Goal: Task Accomplishment & Management: Use online tool/utility

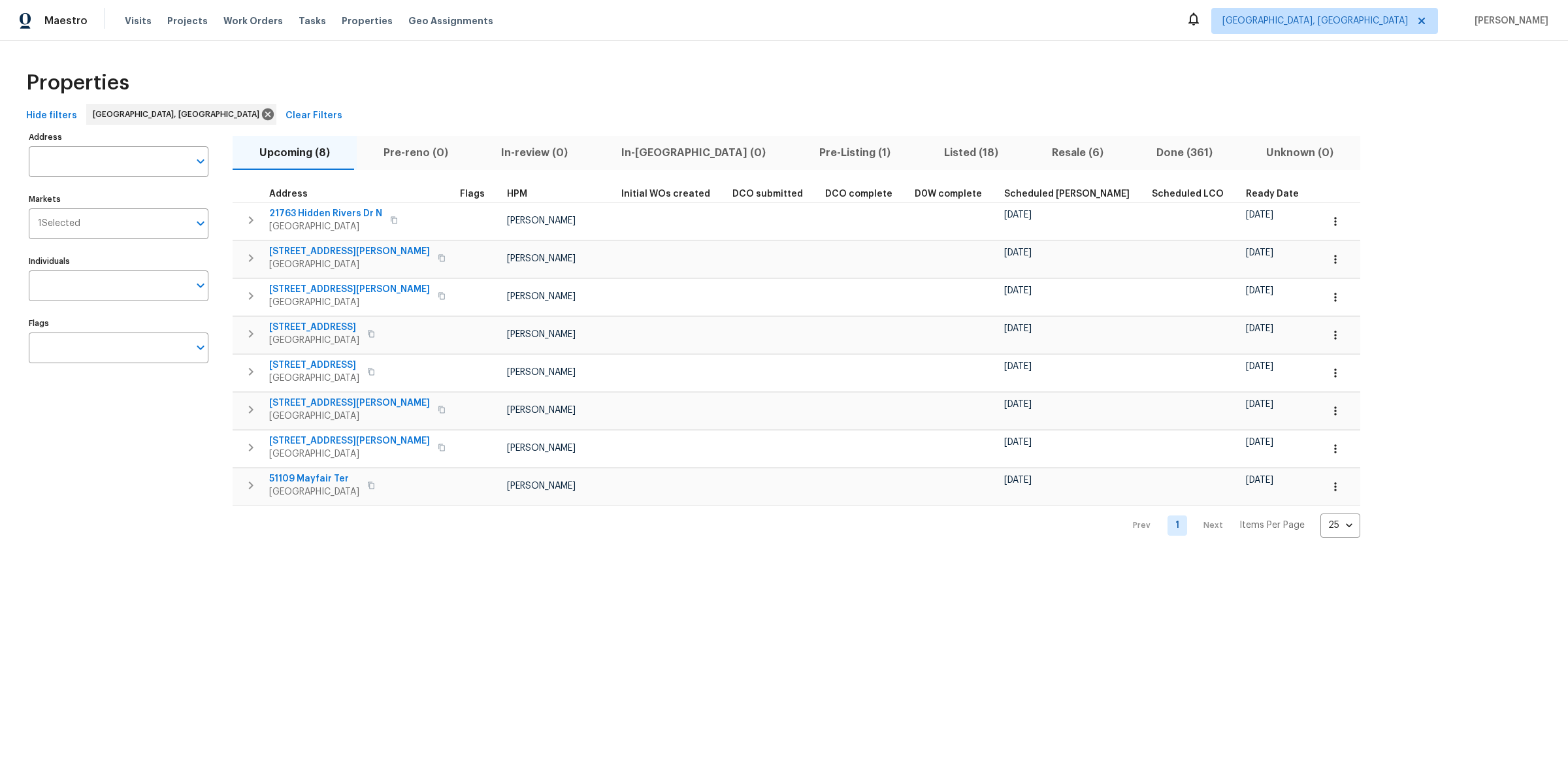
click at [129, 15] on span "Visits" at bounding box center [137, 21] width 27 height 13
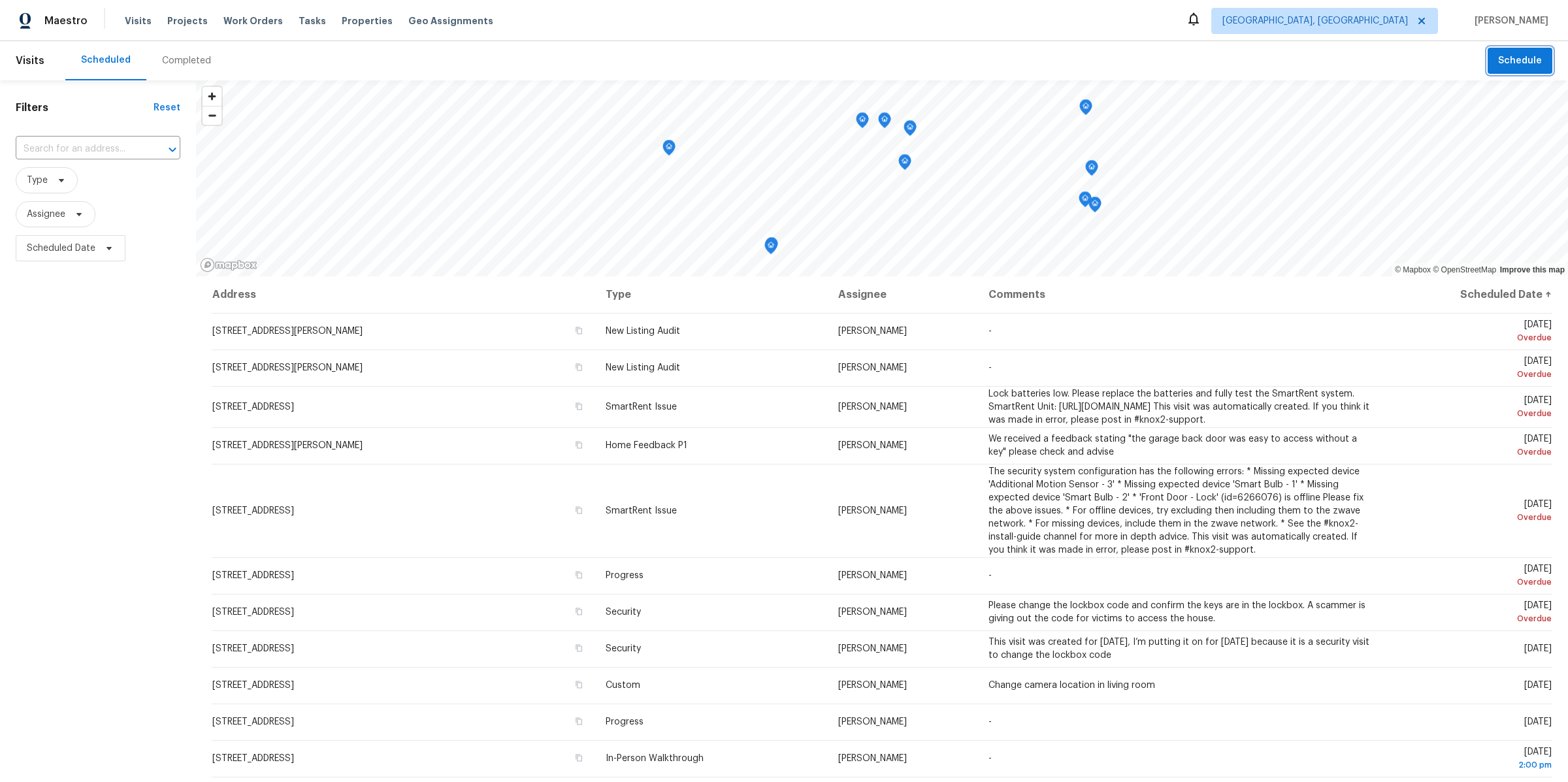
click at [1521, 66] on span "Schedule" at bounding box center [1520, 61] width 44 height 17
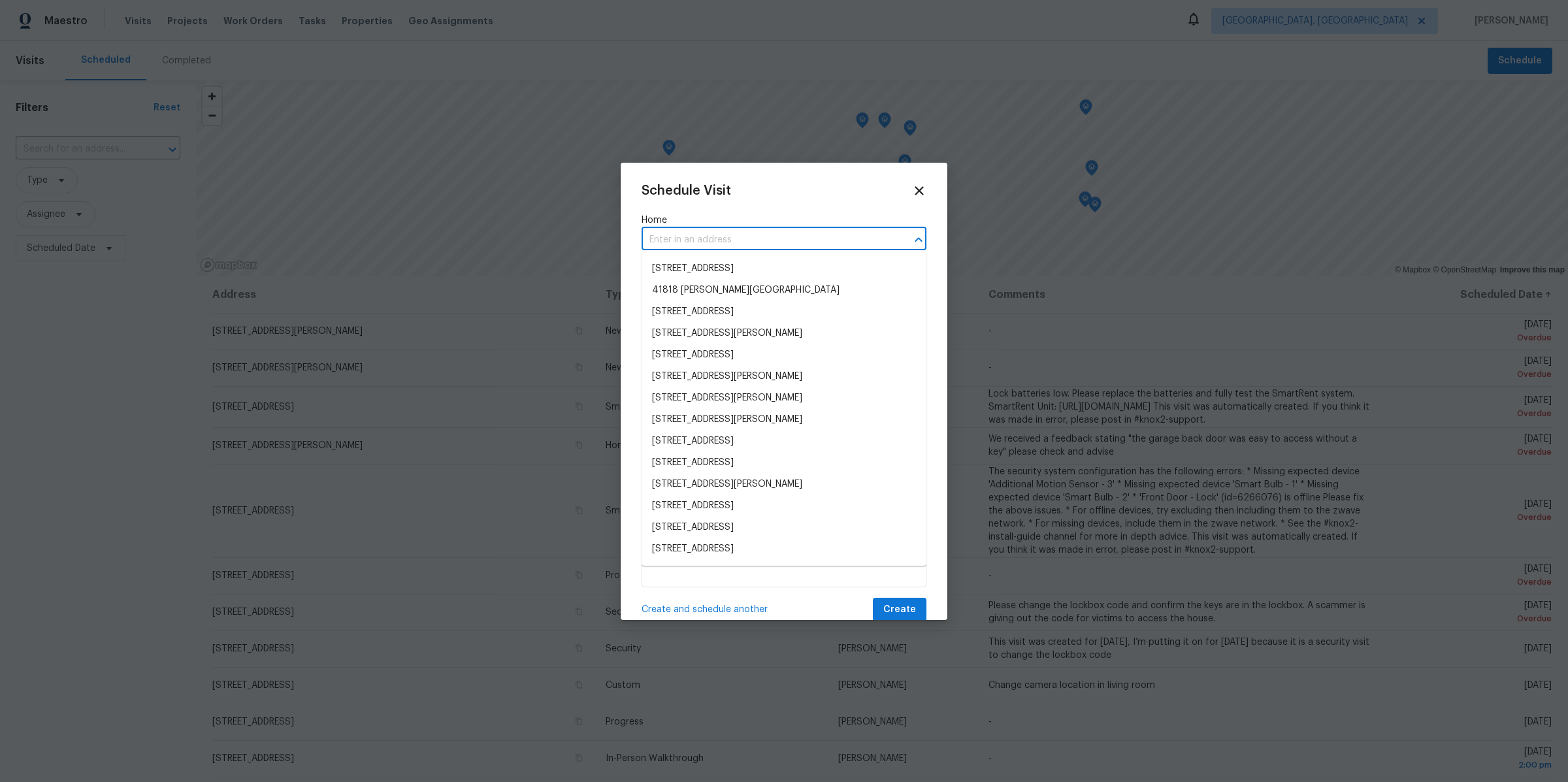
click at [692, 239] on input "text" at bounding box center [765, 240] width 248 height 20
click at [916, 194] on icon at bounding box center [919, 191] width 9 height 9
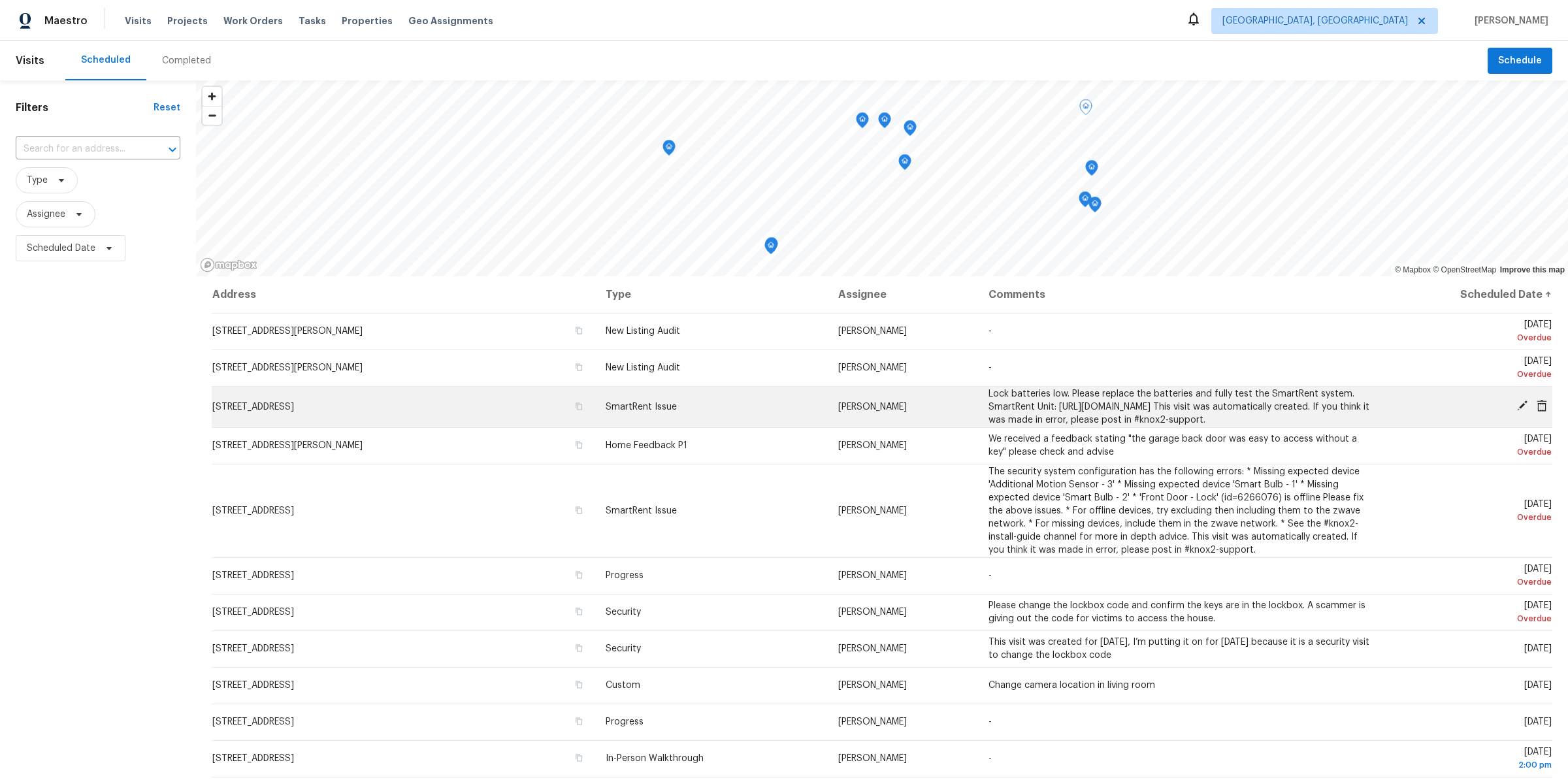
click at [1549, 407] on span at bounding box center [1541, 405] width 19 height 12
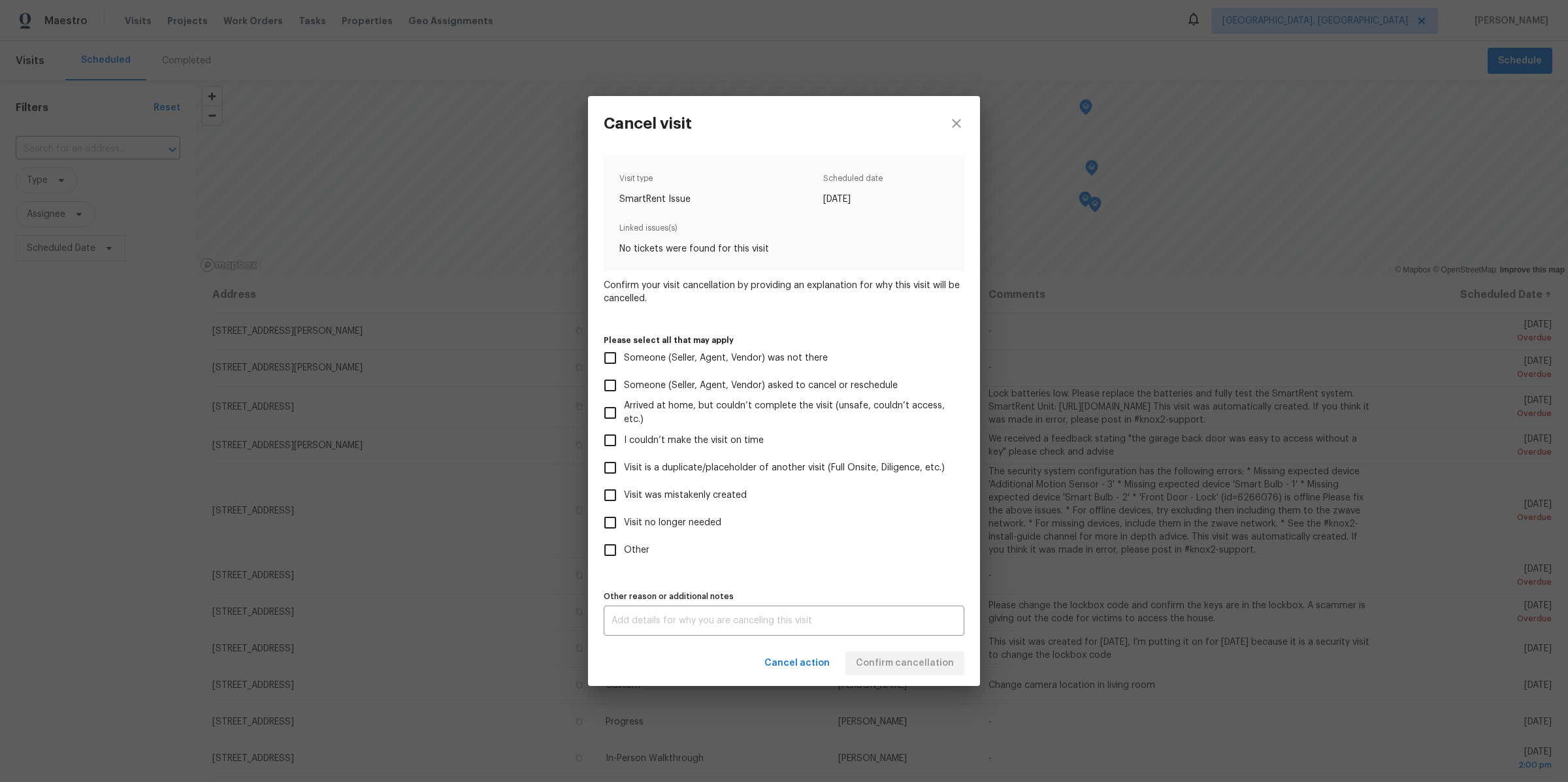
click at [645, 492] on span "Visit was mistakenly created" at bounding box center [685, 495] width 123 height 14
click at [624, 492] on input "Visit was mistakenly created" at bounding box center [610, 495] width 27 height 28
checkbox input "true"
click at [892, 662] on span "Confirm cancellation" at bounding box center [905, 664] width 98 height 17
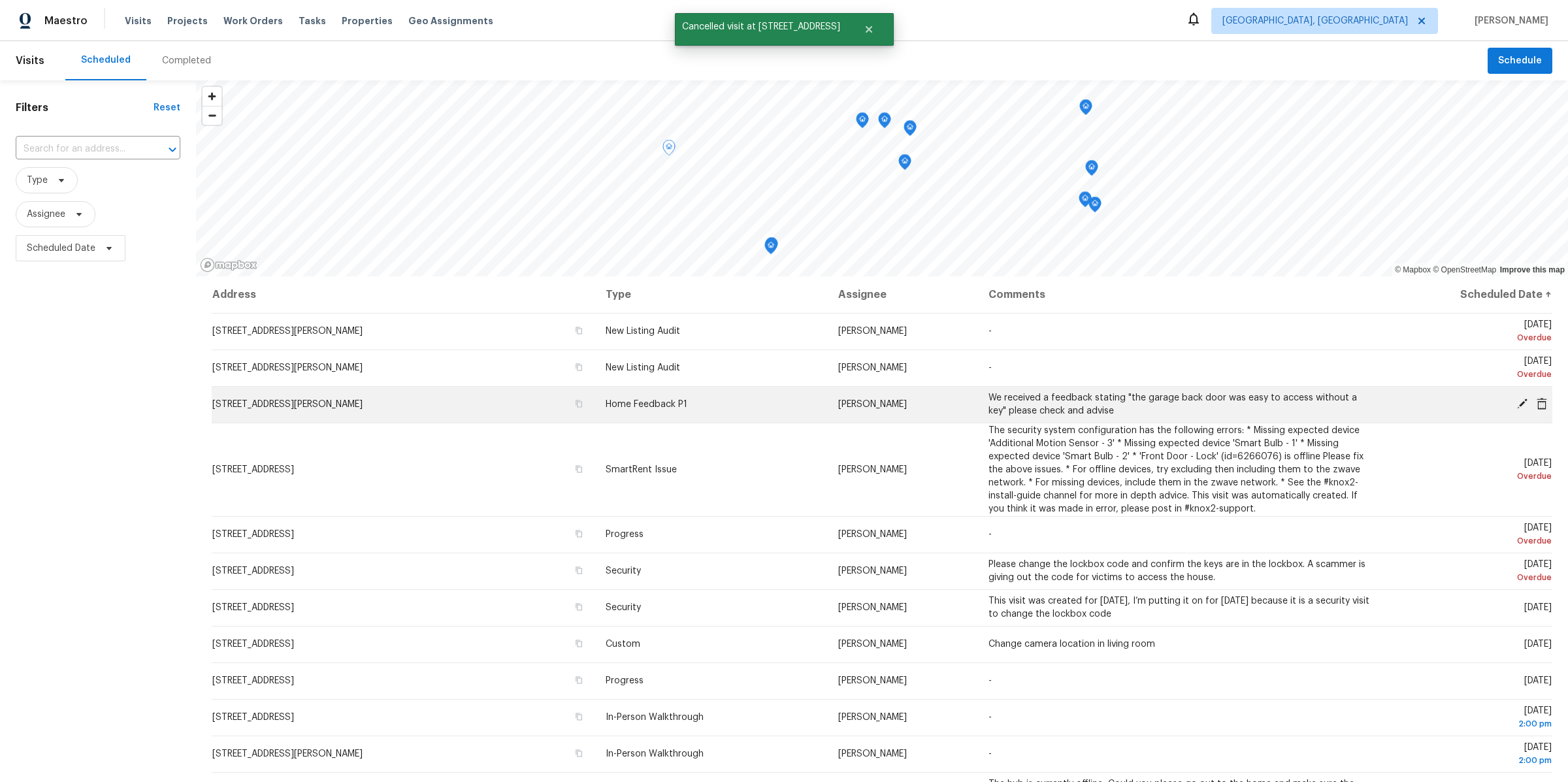
click at [1544, 409] on icon at bounding box center [1541, 402] width 10 height 12
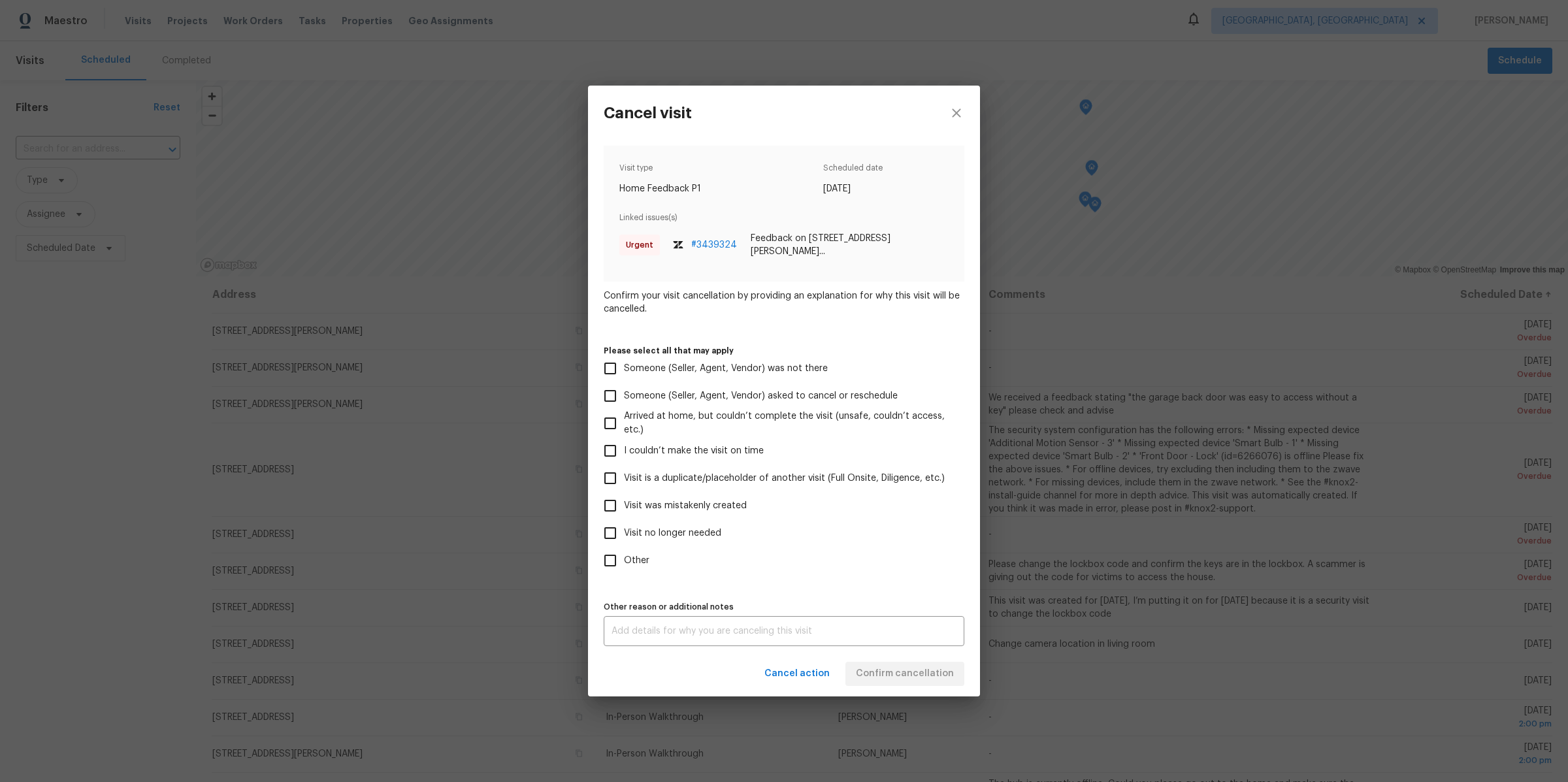
click at [674, 527] on span "Visit no longer needed" at bounding box center [673, 534] width 97 height 14
click at [624, 526] on input "Visit no longer needed" at bounding box center [610, 534] width 27 height 28
checkbox input "true"
click at [736, 634] on div "x Other reason or additional notes" at bounding box center [784, 631] width 361 height 30
type textarea "2"
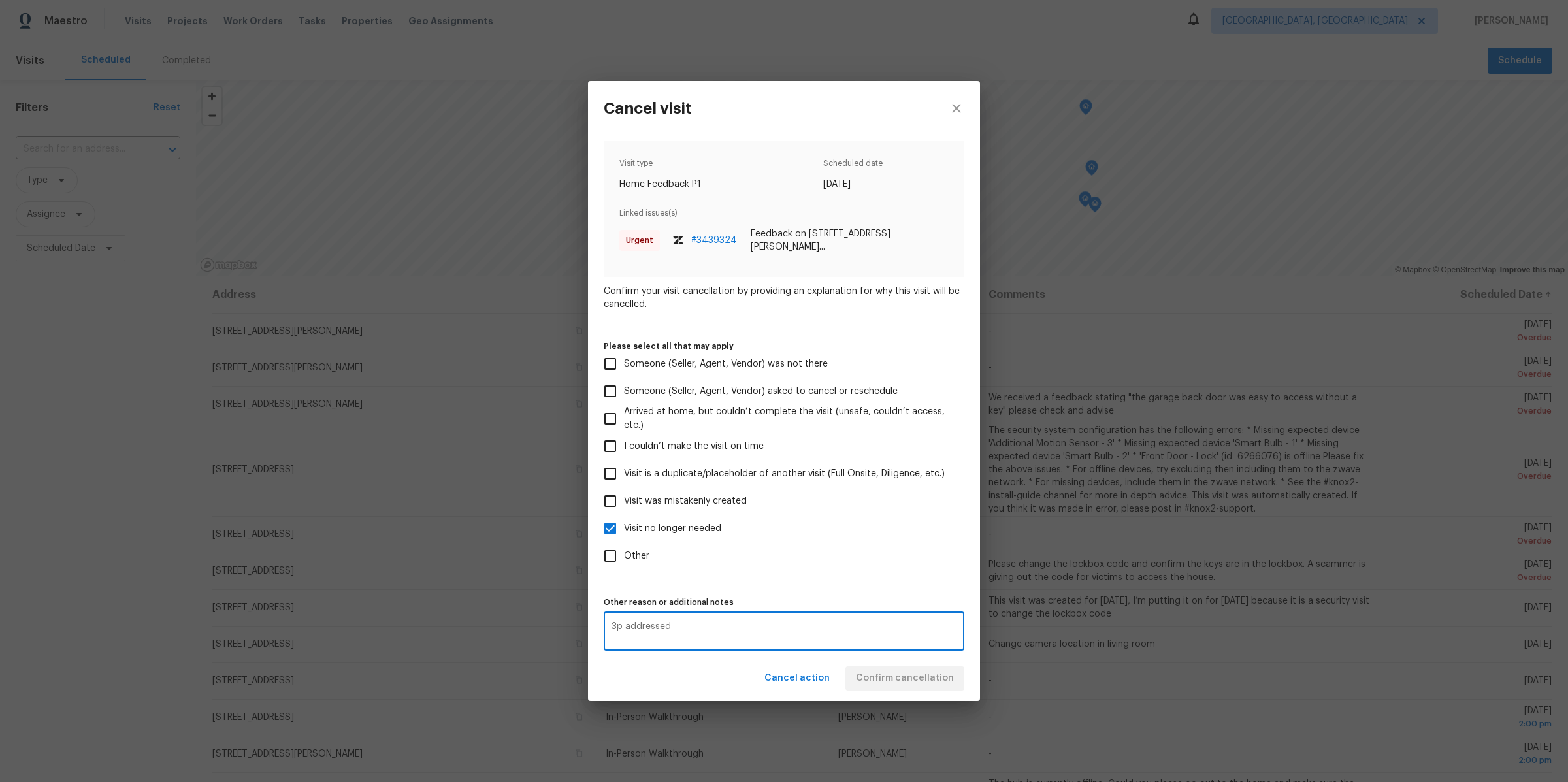
type textarea "3p addressed"
click at [844, 585] on div "Visit type Home Feedback P1 Scheduled date 8/24/2025 Linked issues(s) Urgent # …" at bounding box center [784, 396] width 361 height 510
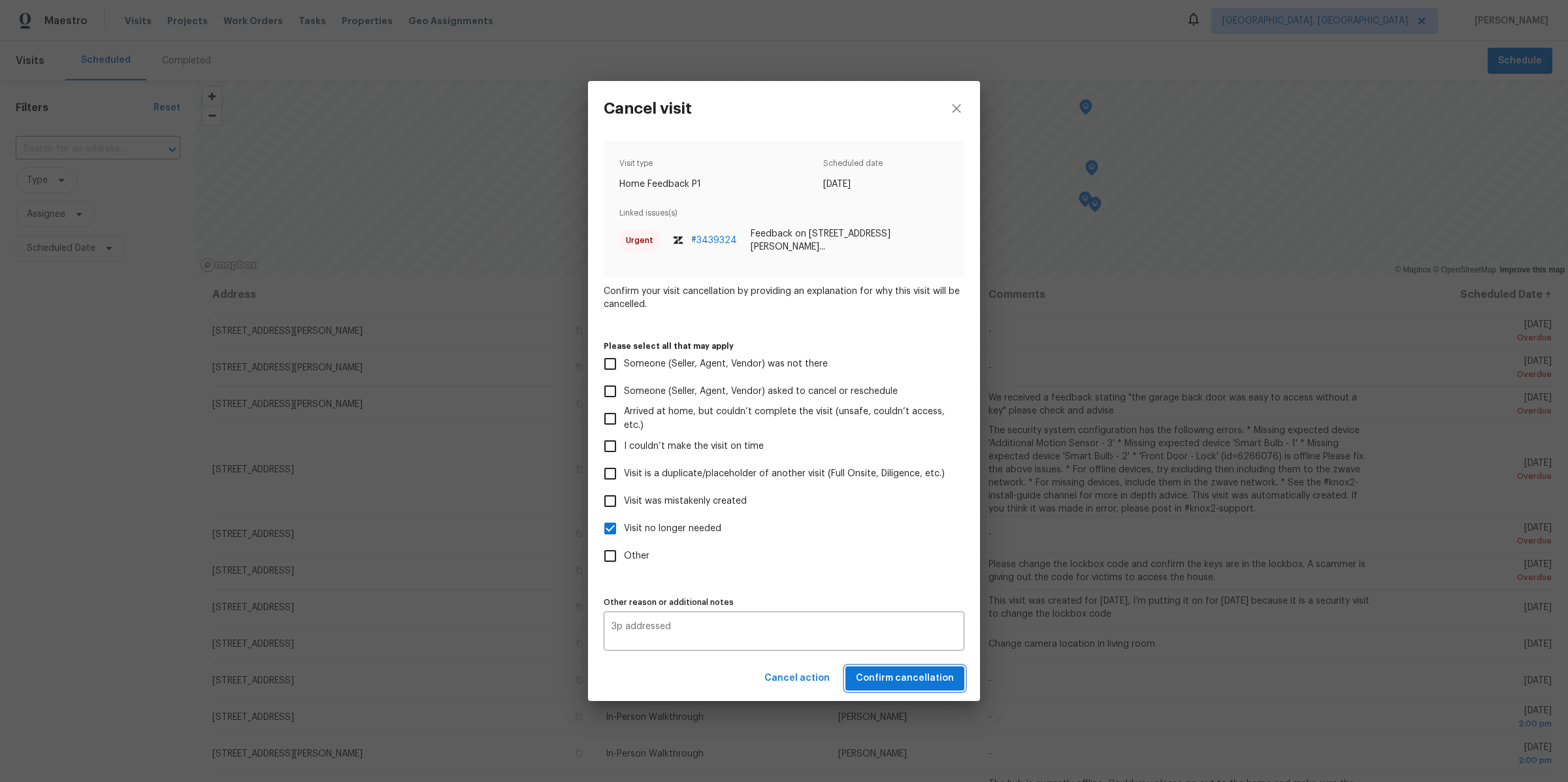
click at [901, 682] on span "Confirm cancellation" at bounding box center [905, 678] width 98 height 17
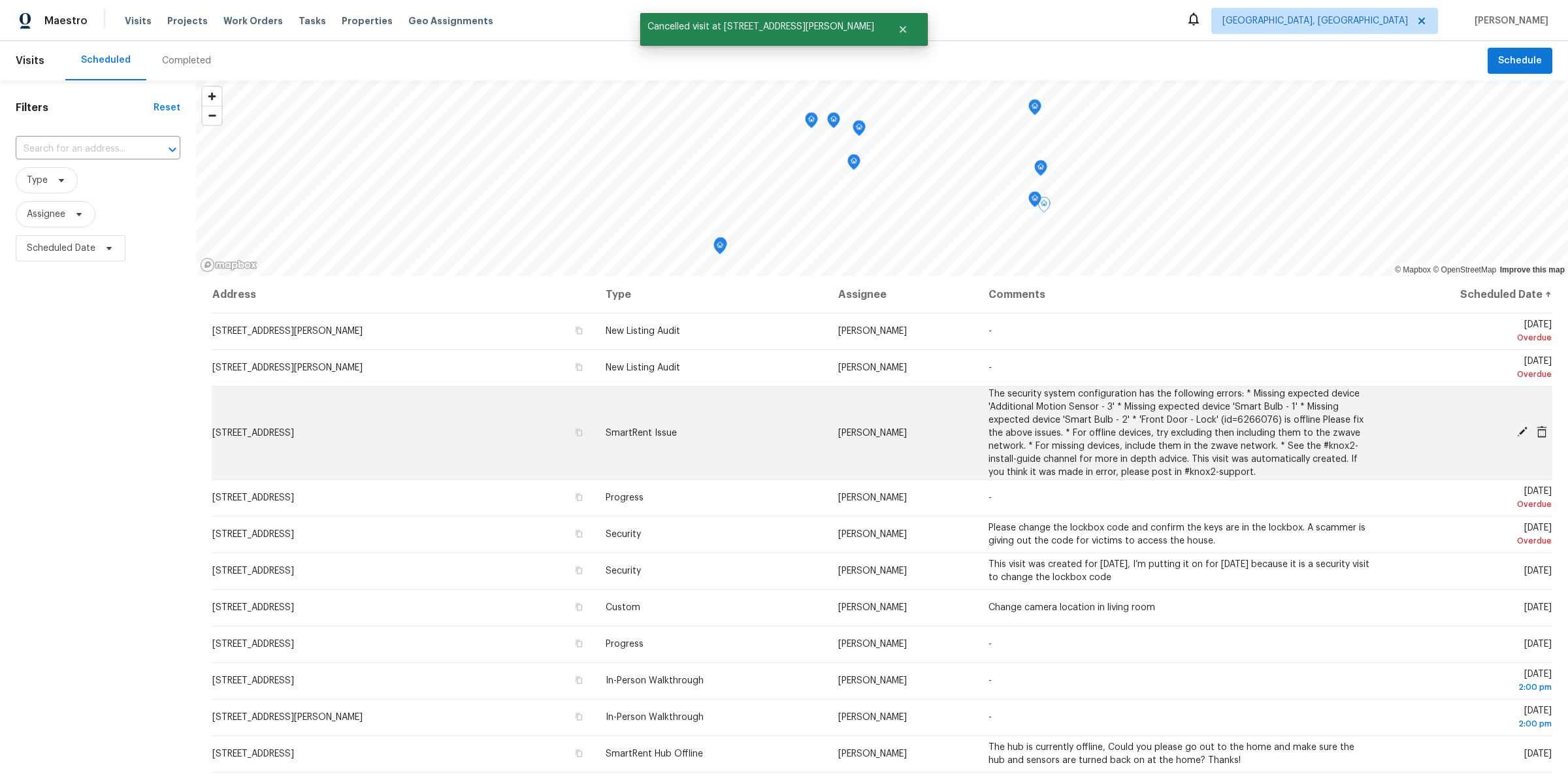
click at [1540, 430] on icon at bounding box center [1541, 432] width 12 height 12
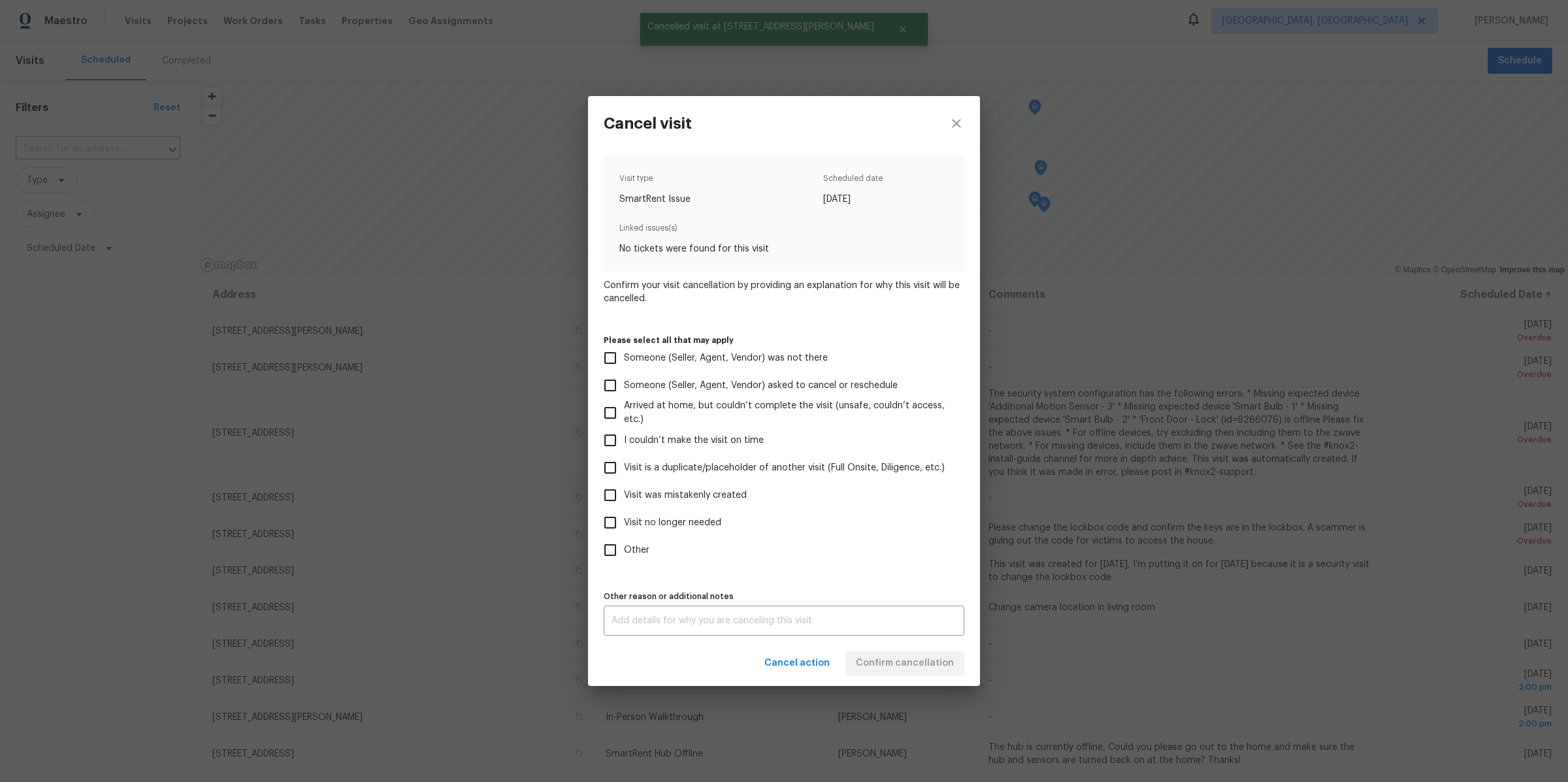
click at [676, 515] on label "Visit no longer needed" at bounding box center [775, 523] width 357 height 28
click at [624, 515] on input "Visit no longer needed" at bounding box center [610, 523] width 27 height 28
checkbox input "true"
click at [887, 617] on textarea at bounding box center [784, 621] width 345 height 9
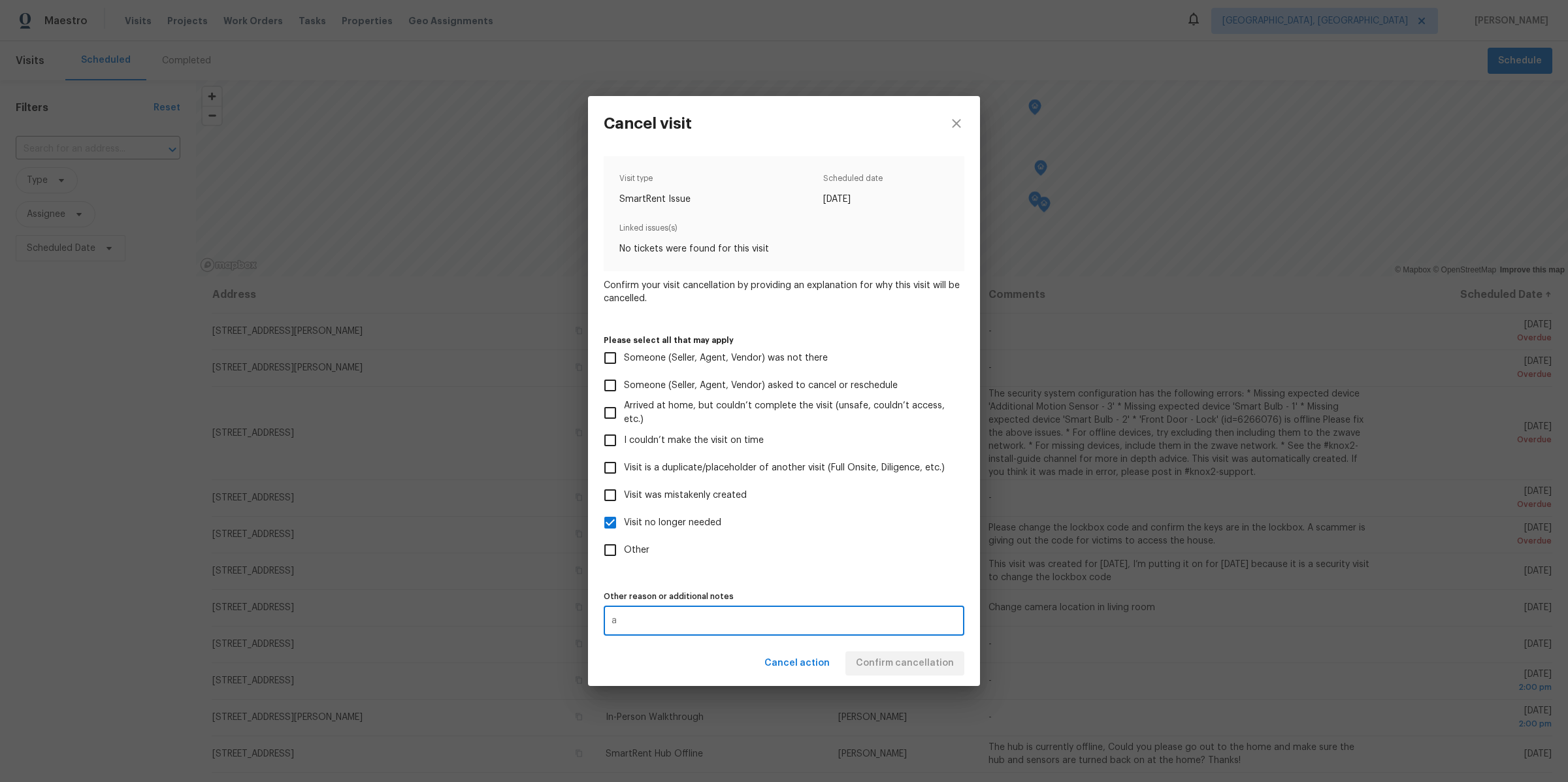
type textarea "a"
click at [897, 659] on div "Cancel action Confirm cancellation" at bounding box center [784, 663] width 392 height 45
click at [897, 659] on span "Confirm cancellation" at bounding box center [905, 664] width 98 height 17
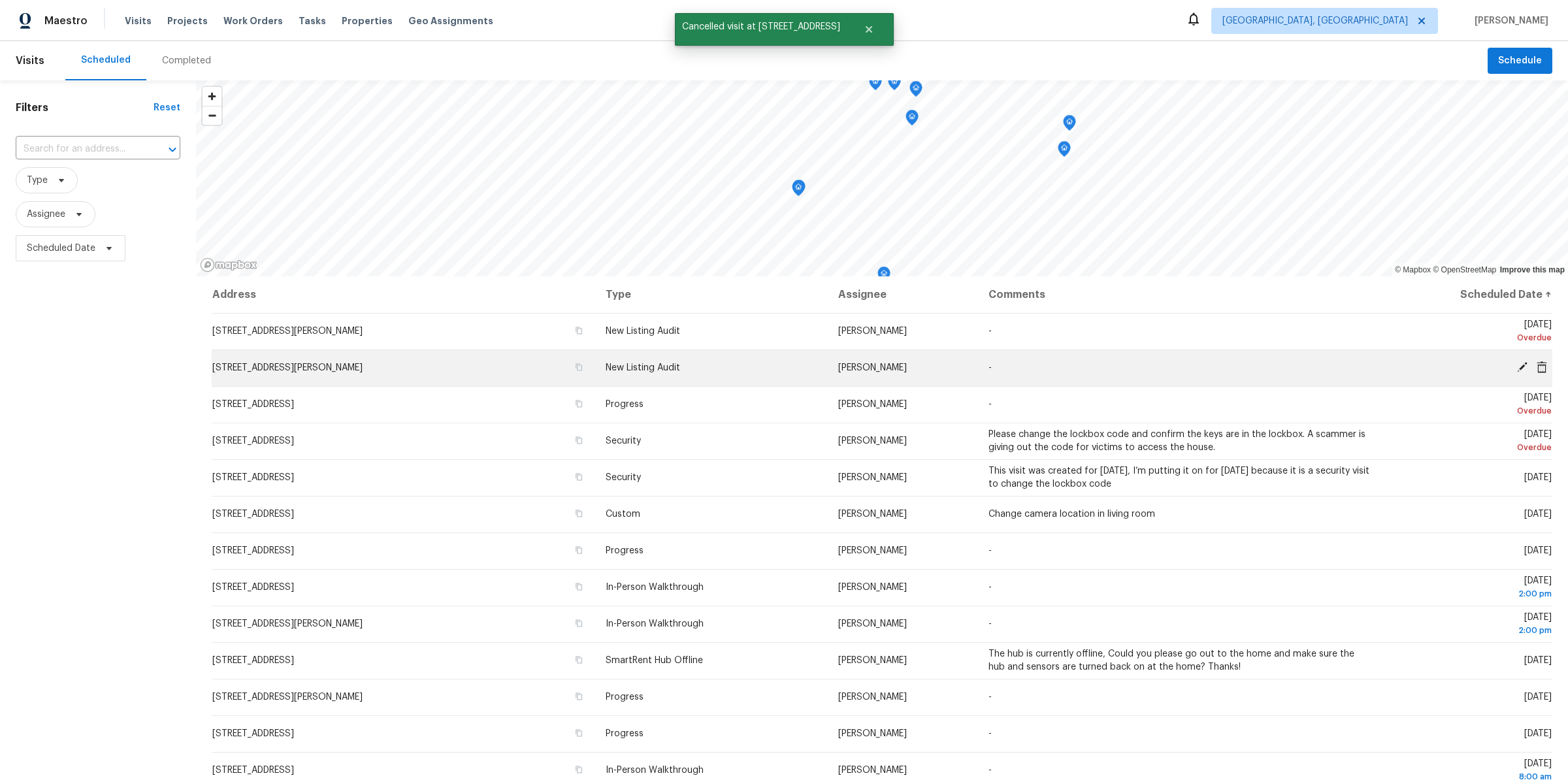
click at [1523, 370] on icon at bounding box center [1522, 367] width 12 height 12
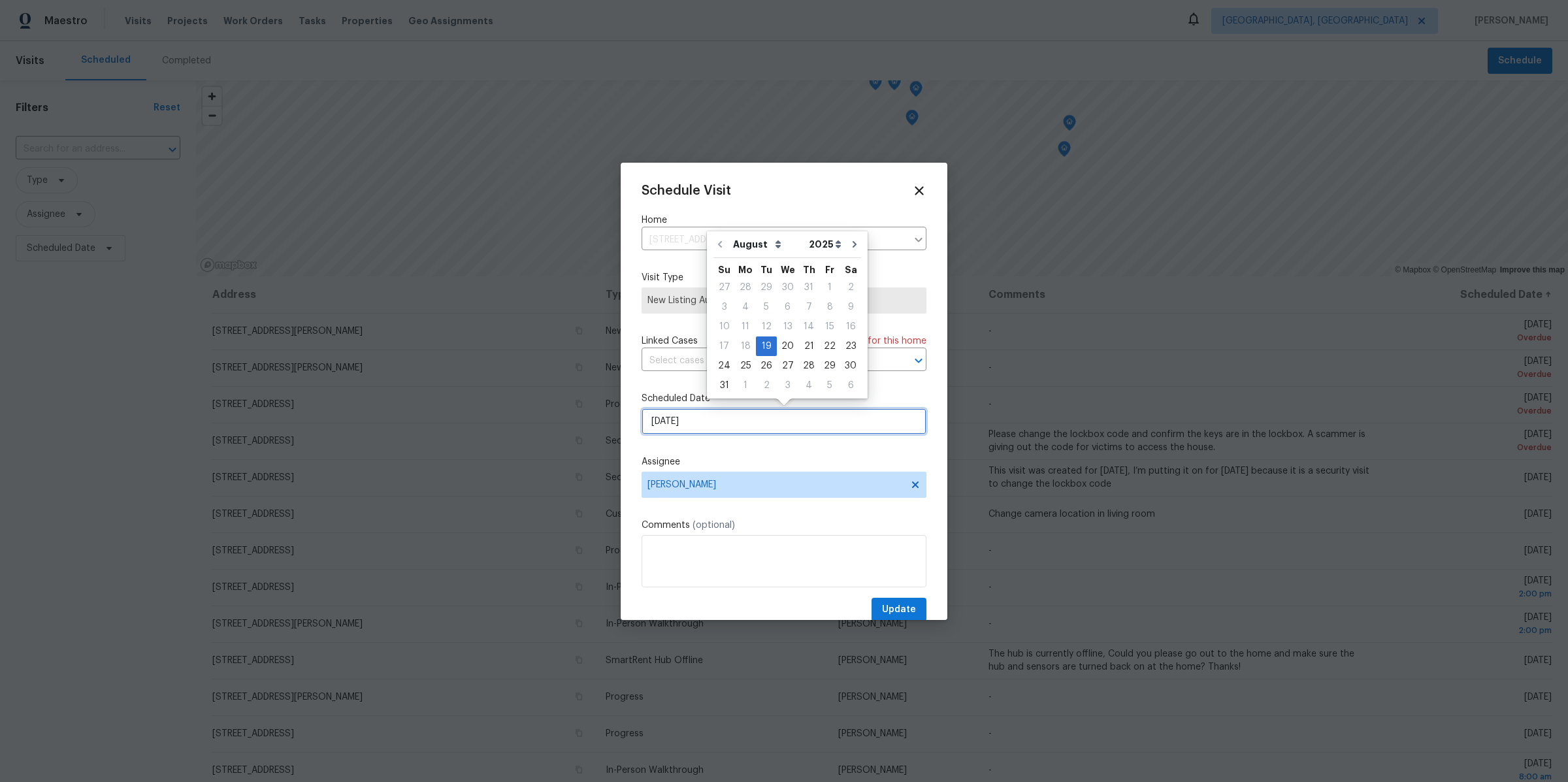
click at [690, 427] on input "8/19/2025" at bounding box center [784, 422] width 285 height 27
click at [768, 369] on div "26" at bounding box center [766, 366] width 21 height 18
type input "[DATE]"
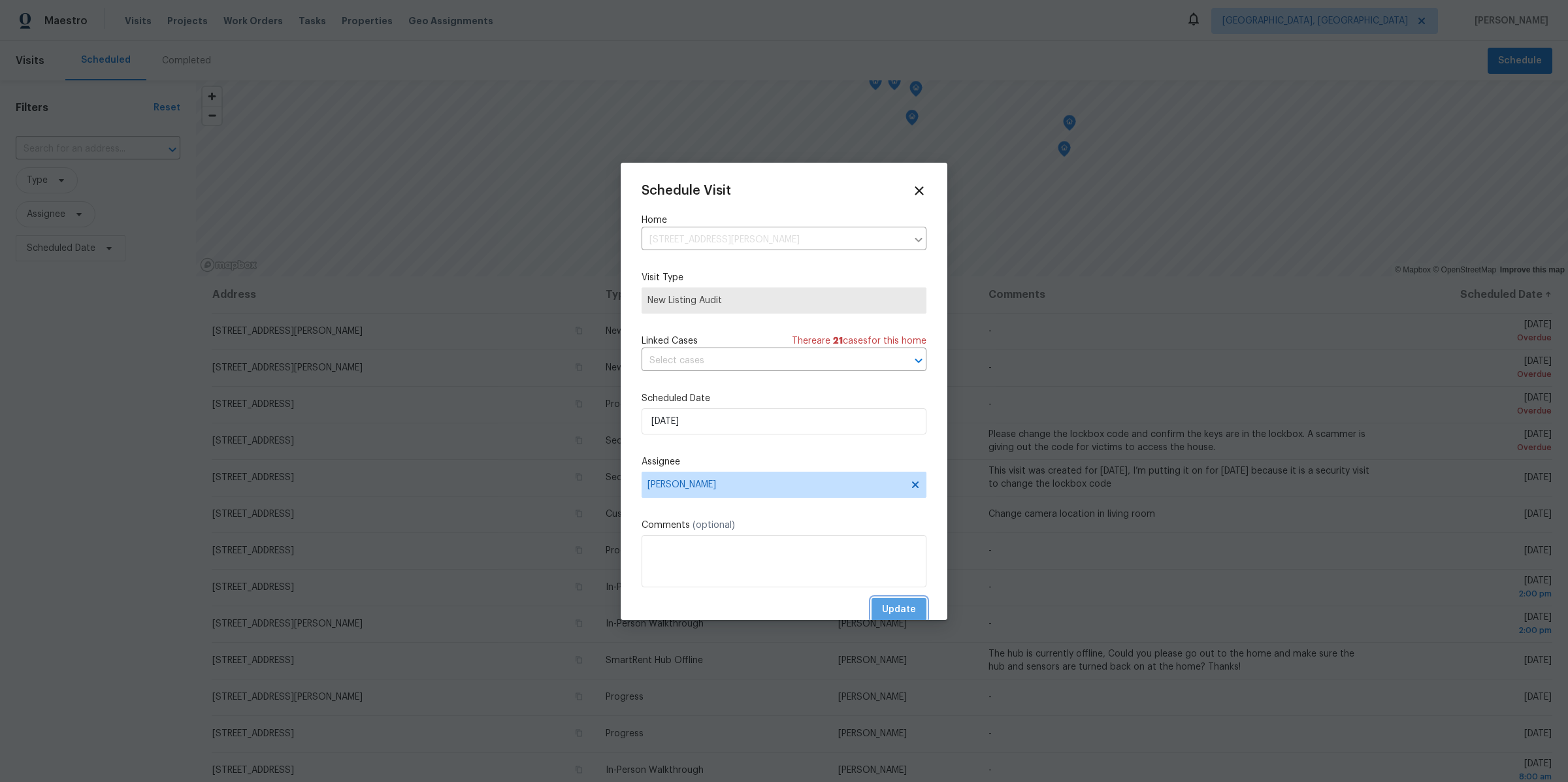
click at [914, 604] on span "Update" at bounding box center [898, 611] width 34 height 17
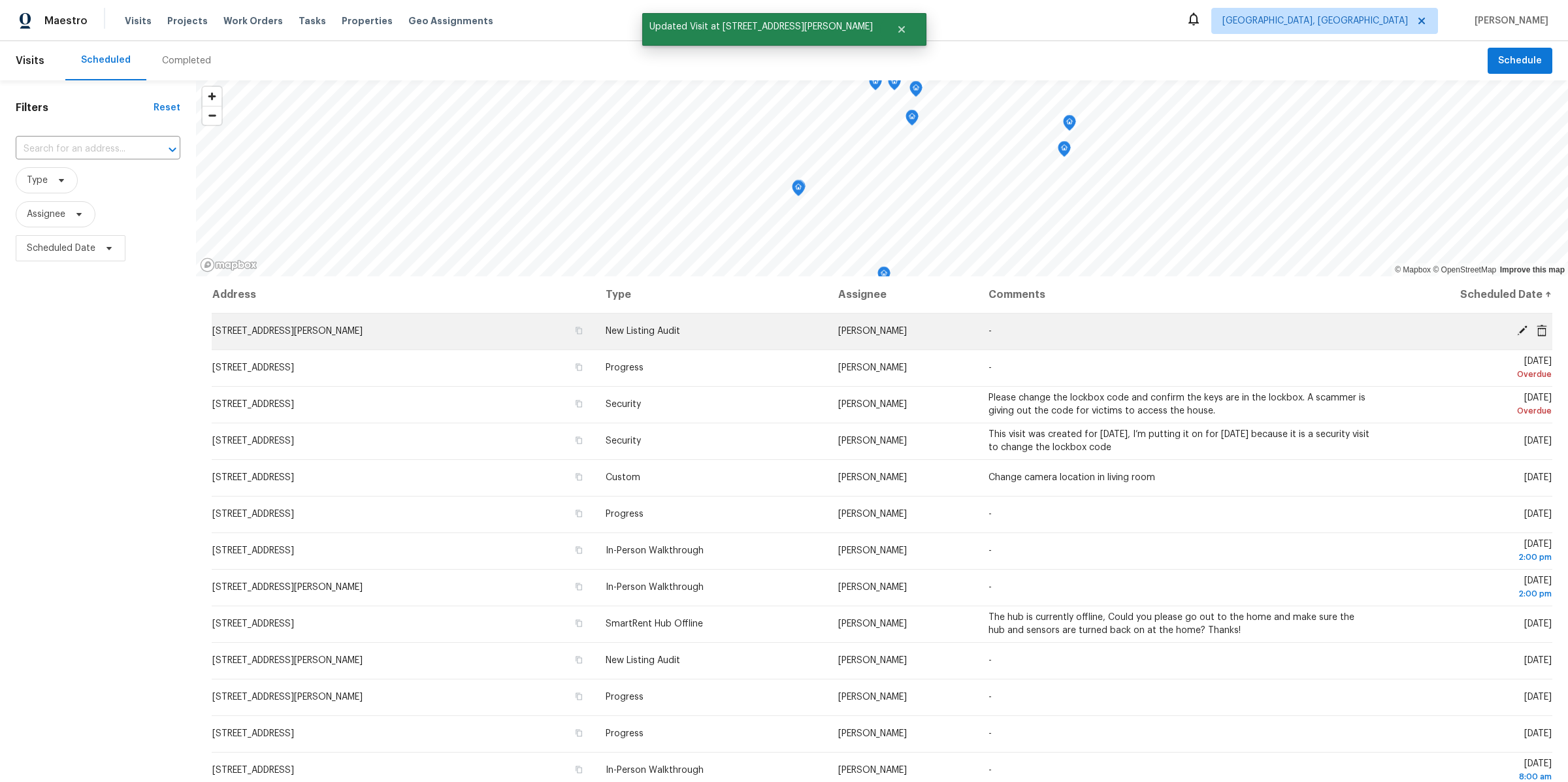
click at [1526, 331] on icon at bounding box center [1522, 330] width 12 height 12
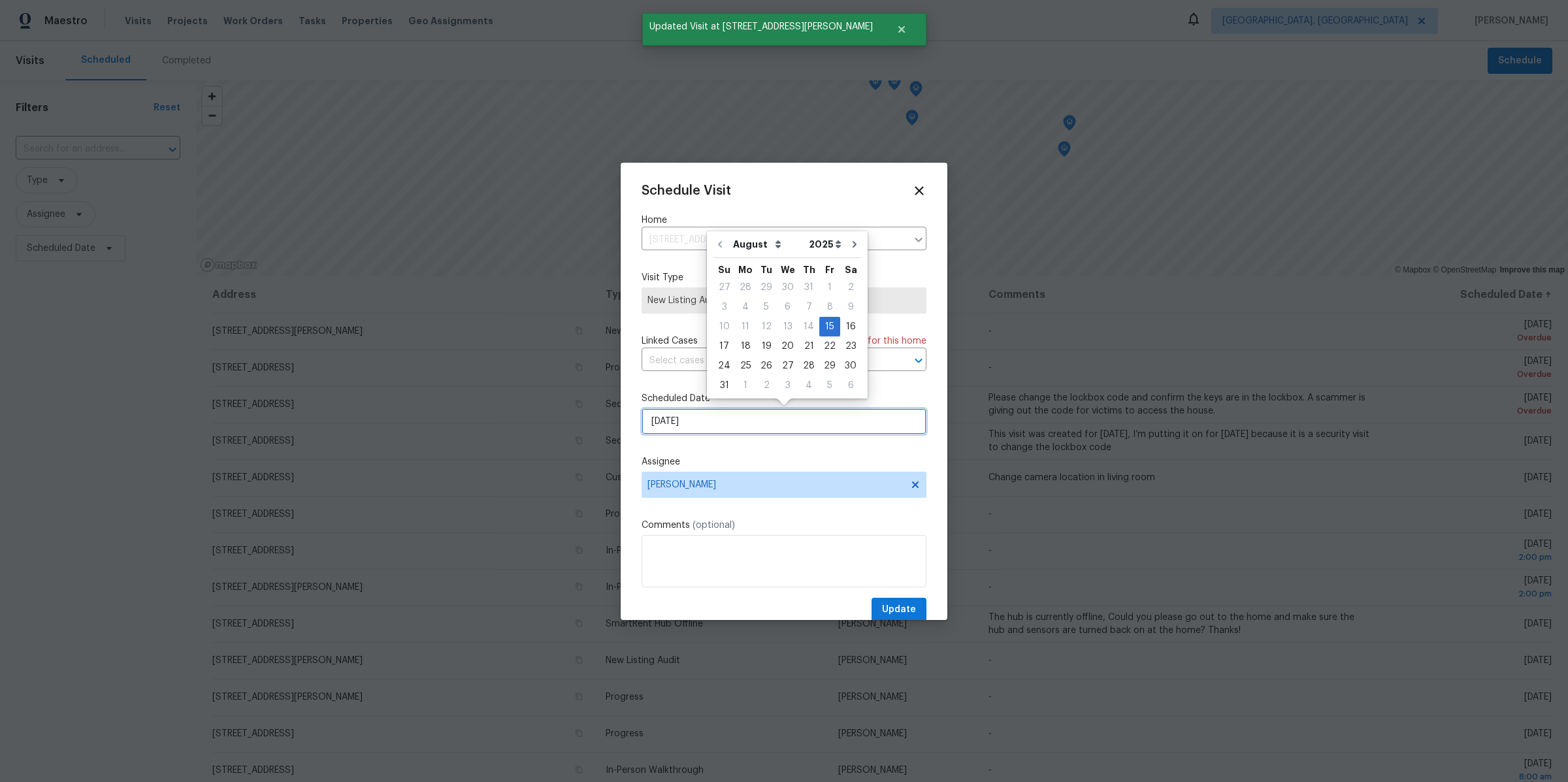
click at [707, 424] on input "8/15/2025" at bounding box center [784, 422] width 285 height 27
click at [760, 370] on div "26" at bounding box center [766, 366] width 21 height 18
type input "[DATE]"
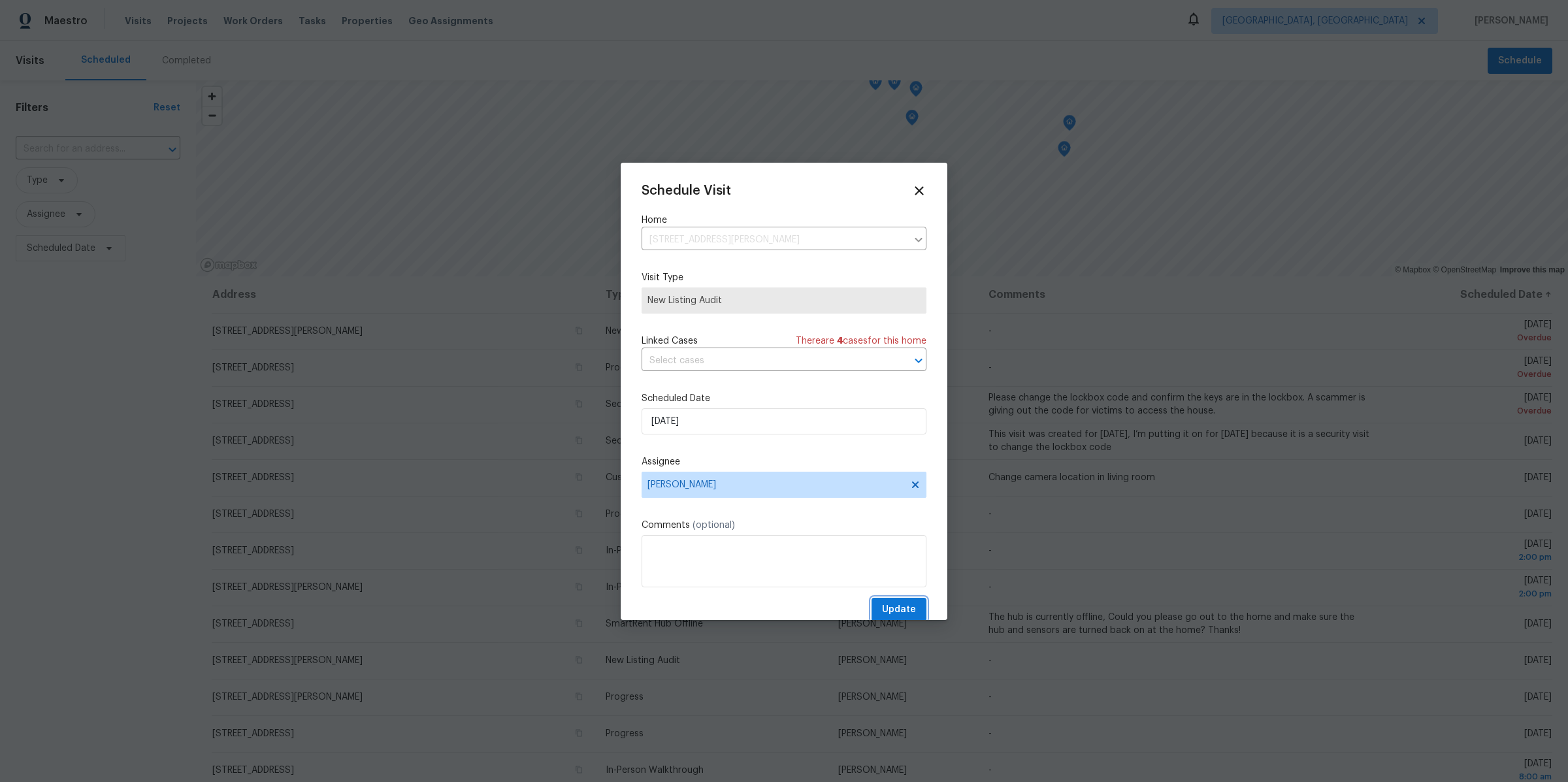
click at [900, 612] on span "Update" at bounding box center [898, 611] width 34 height 17
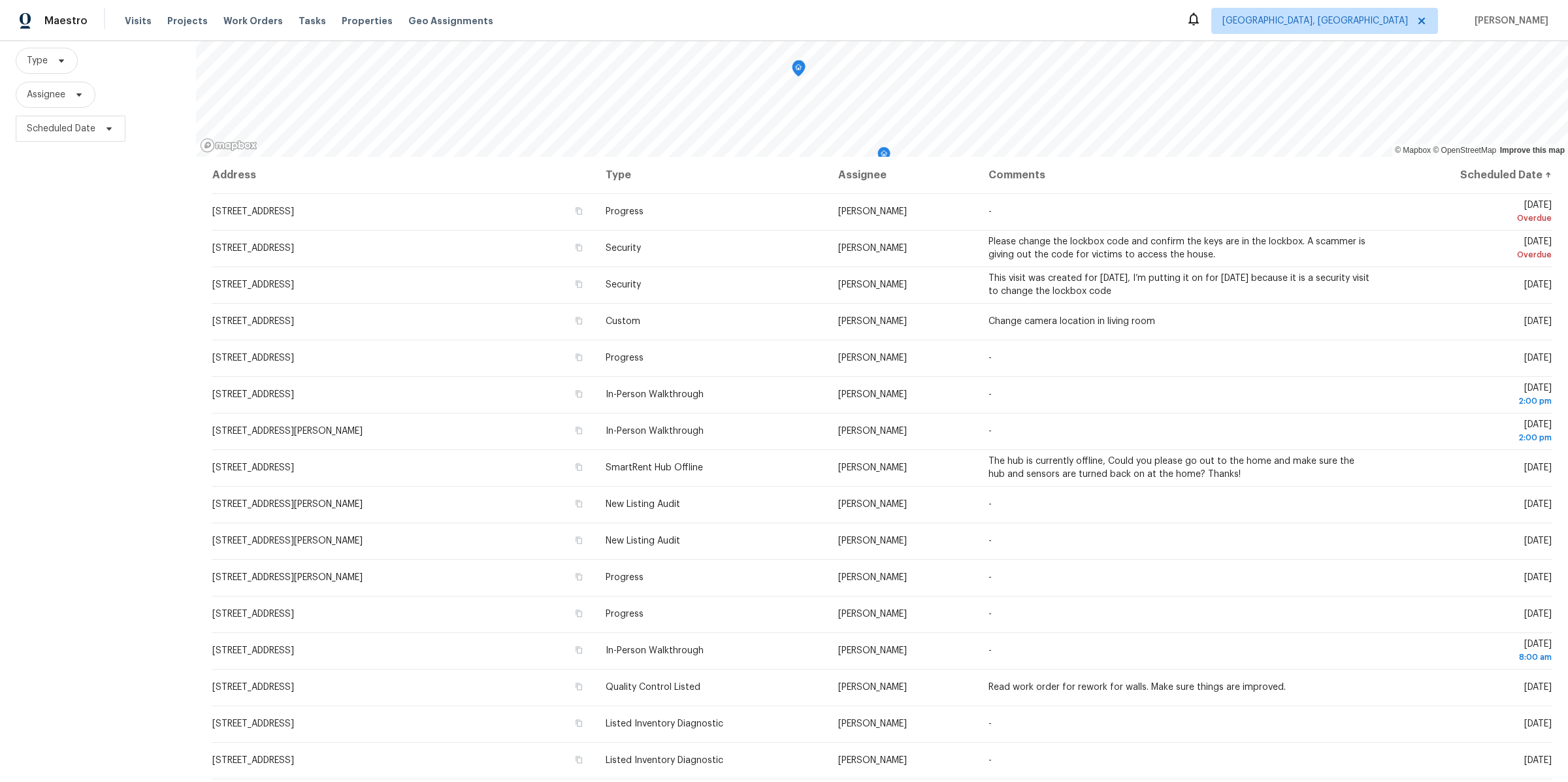
click at [333, 14] on div "Visits Projects Work Orders Tasks Properties Geo Assignments" at bounding box center [316, 21] width 384 height 27
click at [342, 22] on span "Properties" at bounding box center [367, 21] width 51 height 13
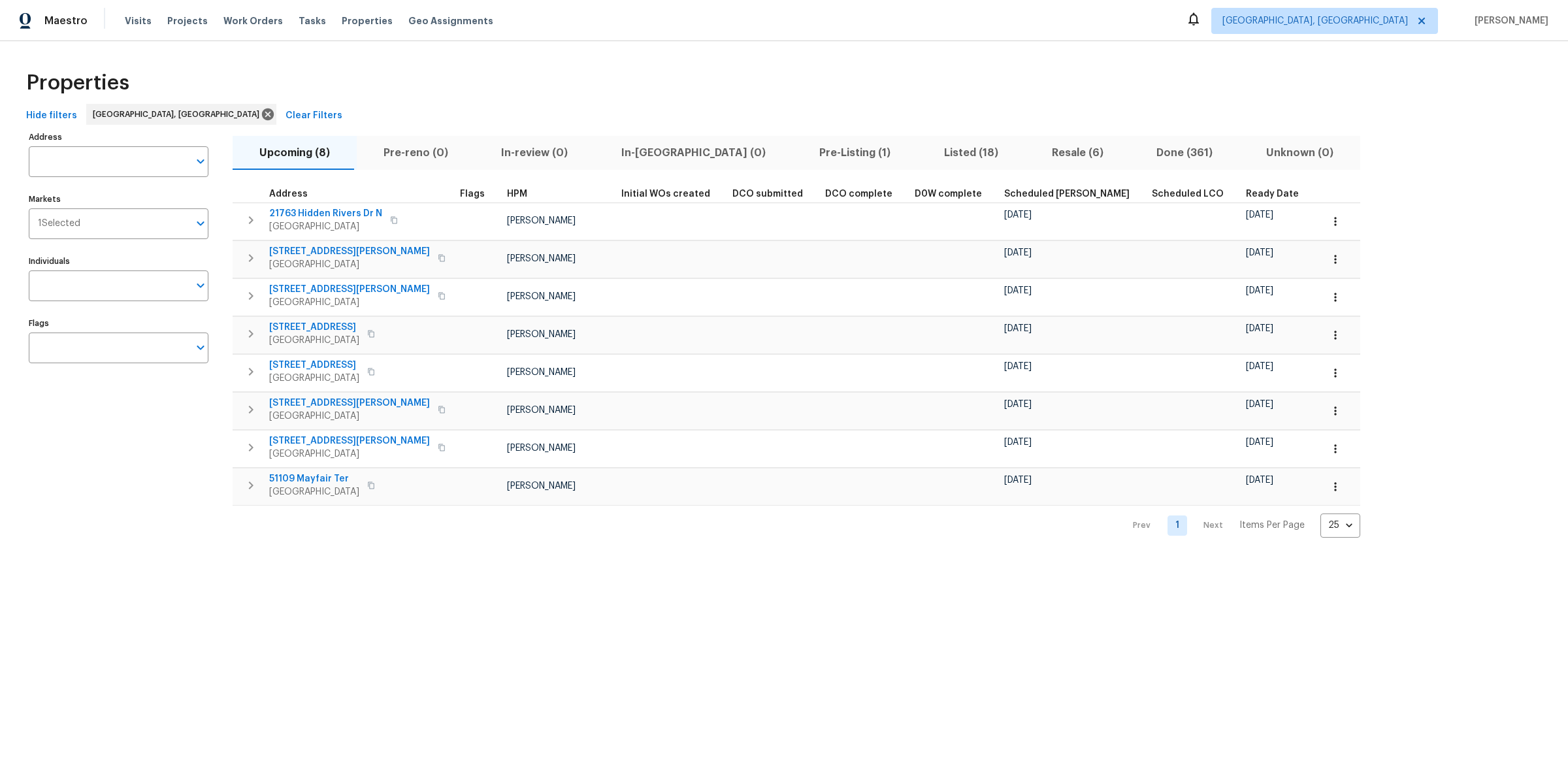
click at [926, 154] on span "Listed (18)" at bounding box center [971, 153] width 93 height 18
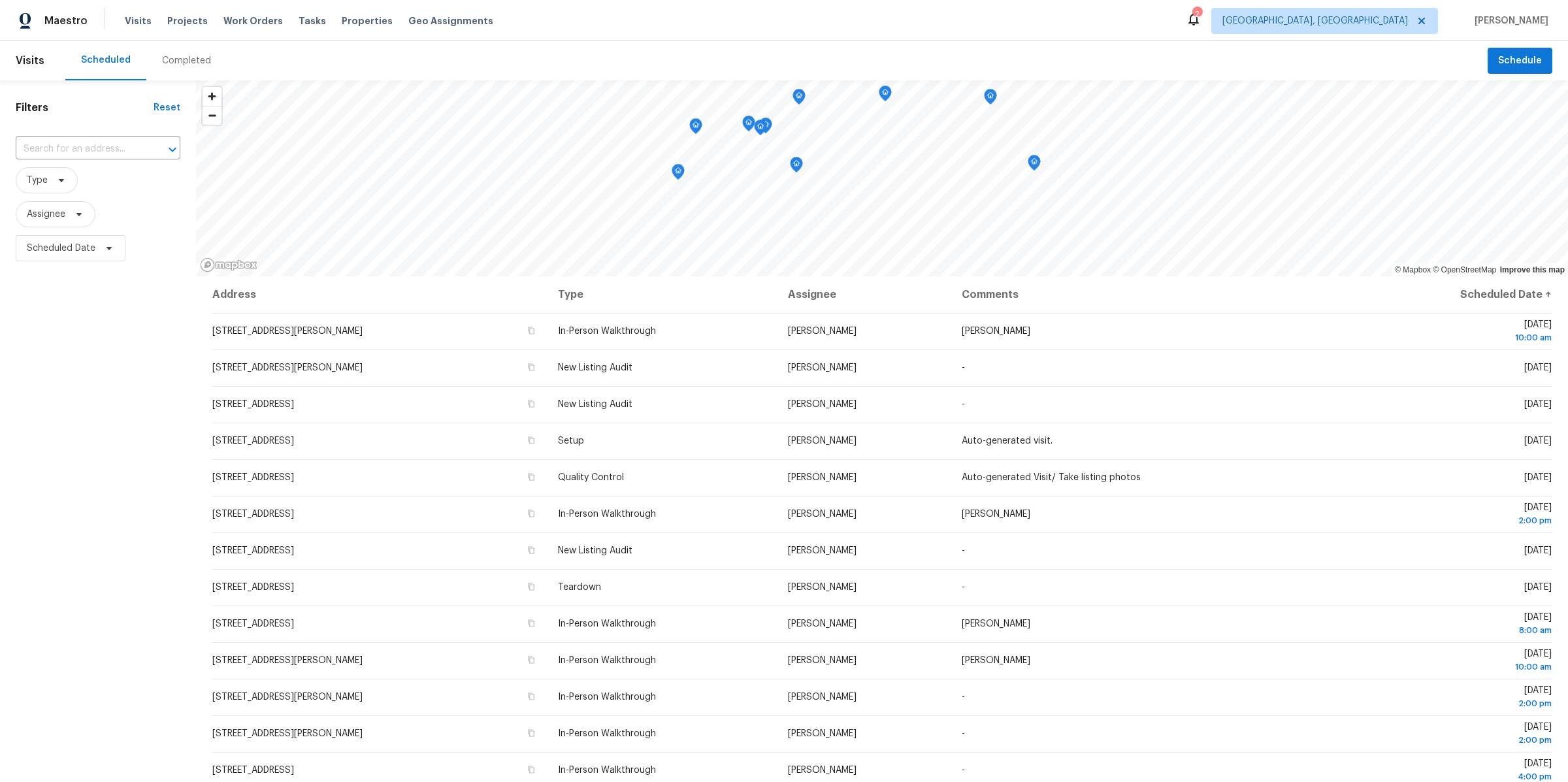
scroll to position [4, 0]
click at [1508, 58] on span "Schedule" at bounding box center [1520, 61] width 44 height 17
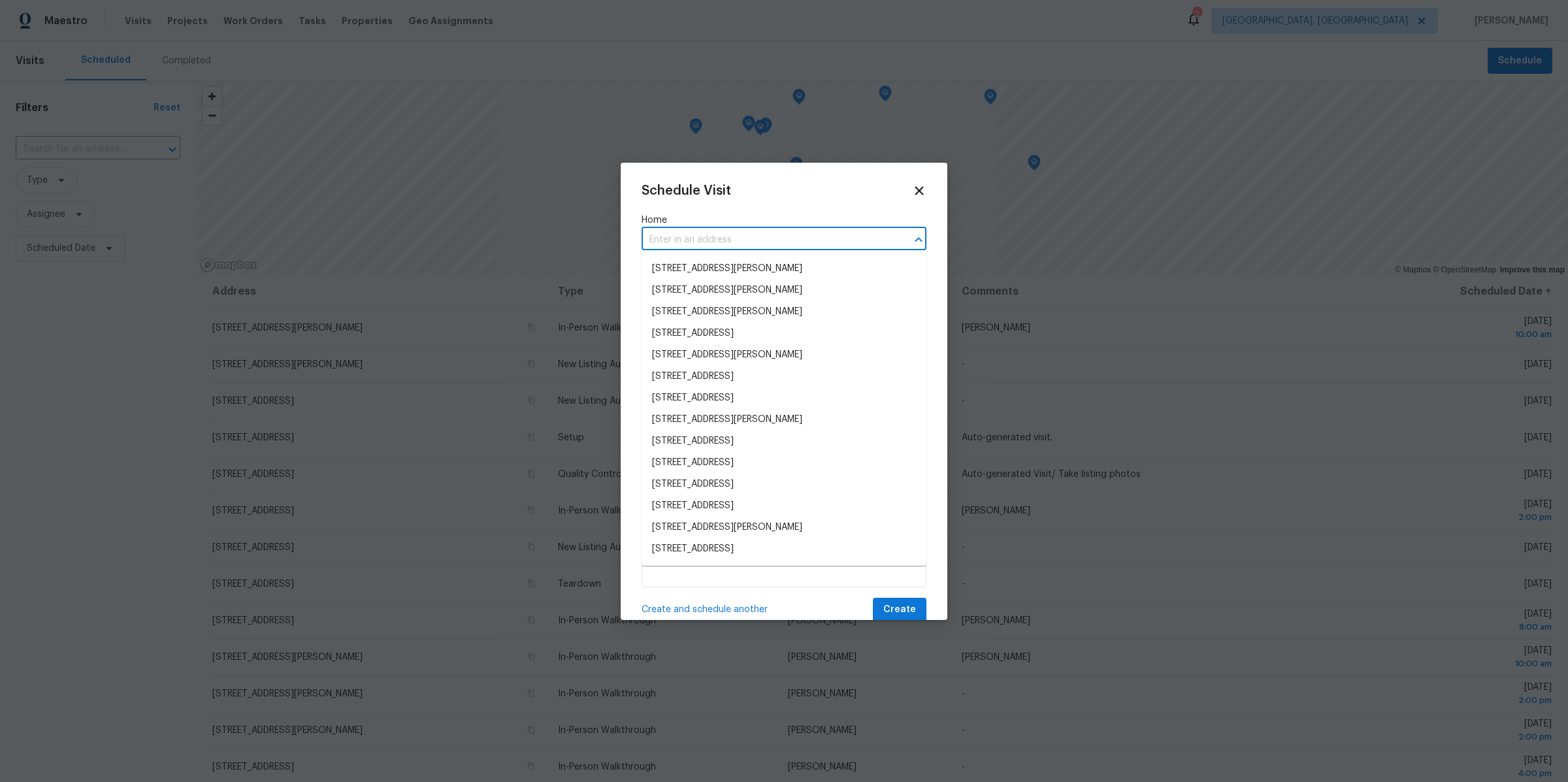
click at [725, 237] on input "text" at bounding box center [765, 240] width 248 height 20
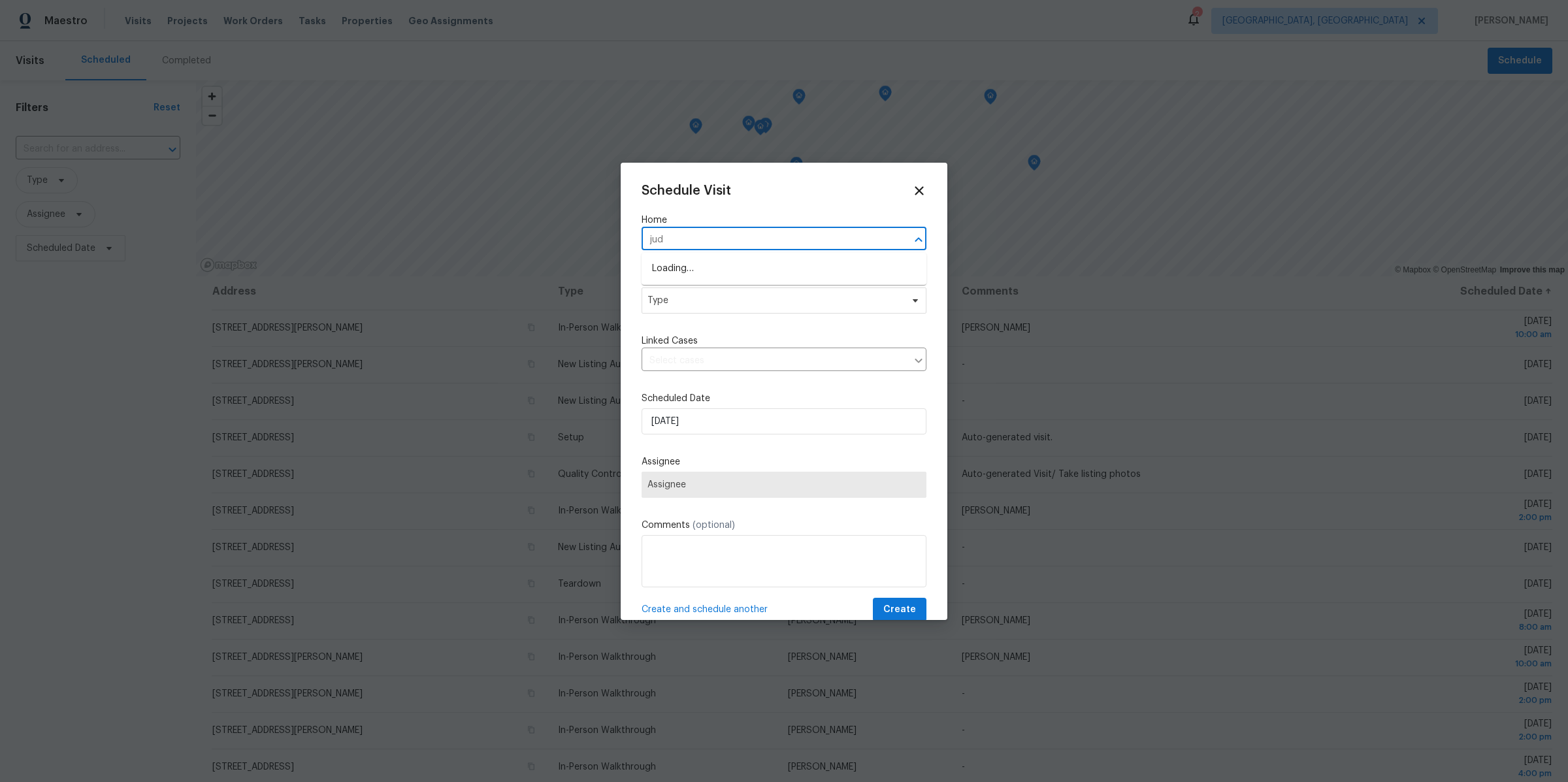
type input "[PERSON_NAME]"
click at [686, 292] on li "[STREET_ADDRESS][PERSON_NAME]" at bounding box center [784, 291] width 285 height 22
click at [672, 302] on span "Type" at bounding box center [774, 301] width 254 height 13
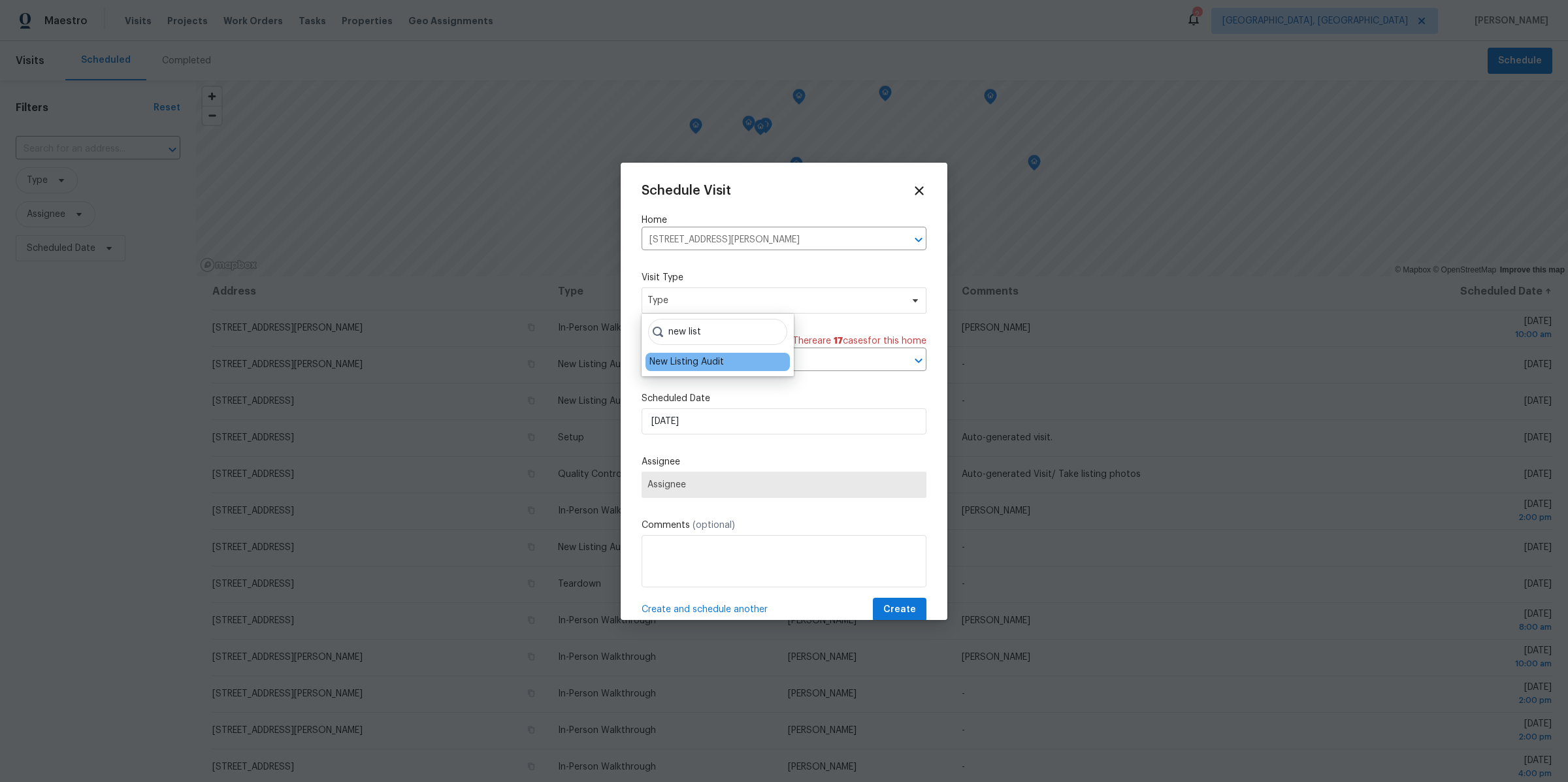
type input "new list"
click at [663, 361] on div "New Listing Audit" at bounding box center [686, 362] width 74 height 13
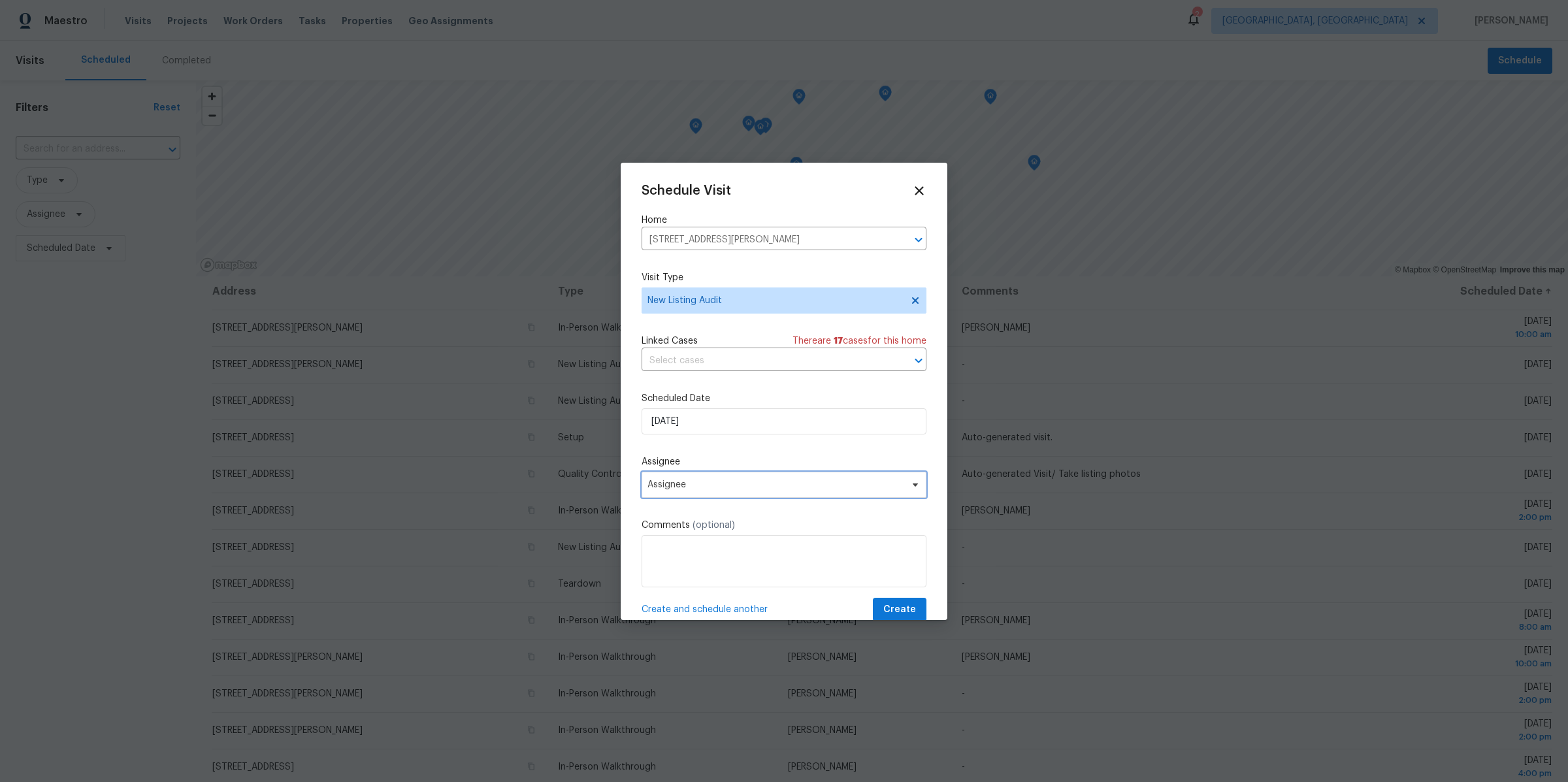
click at [696, 486] on span "Assignee" at bounding box center [775, 484] width 256 height 10
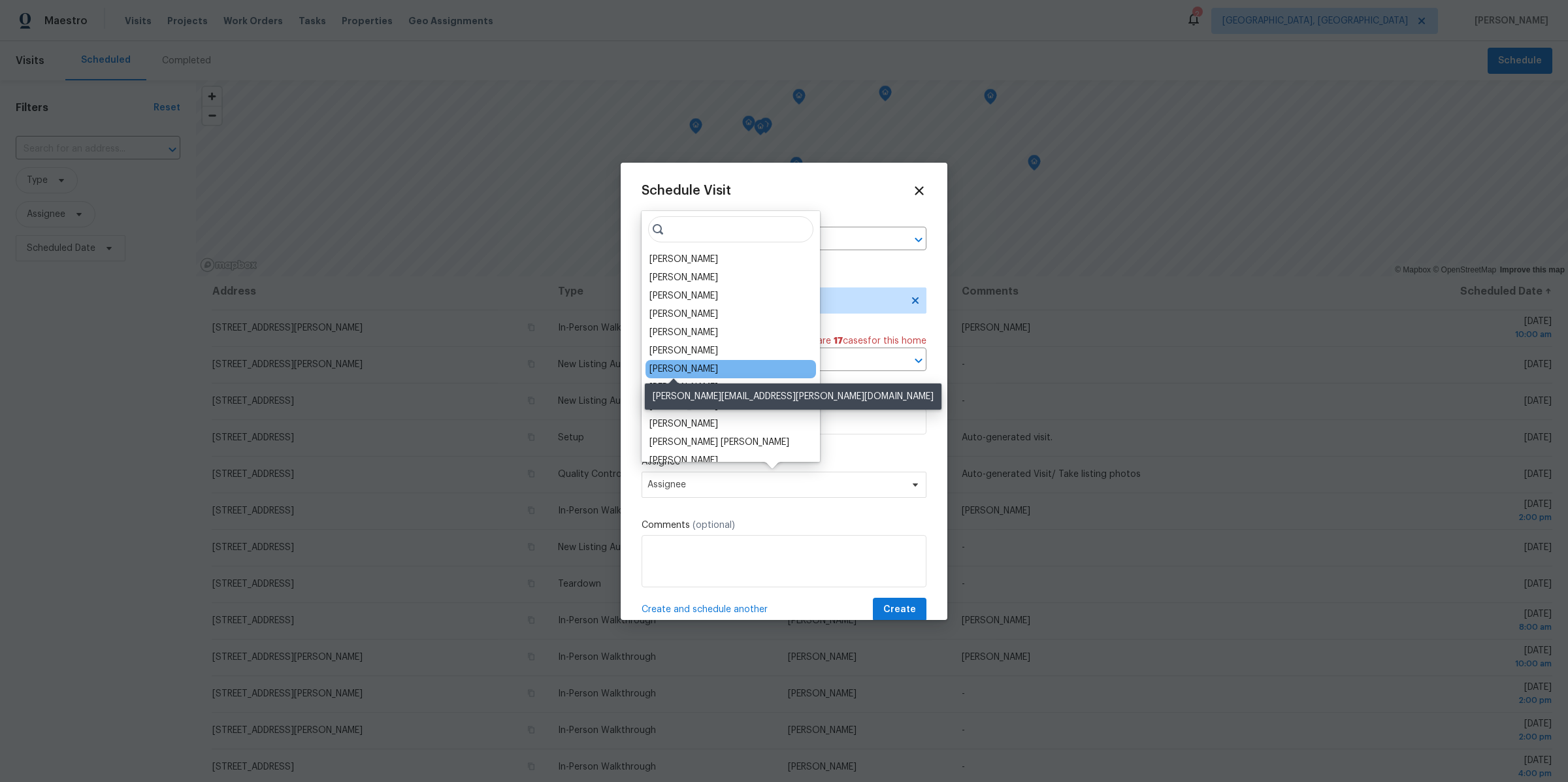
click at [677, 368] on div "[PERSON_NAME]" at bounding box center [684, 369] width 69 height 13
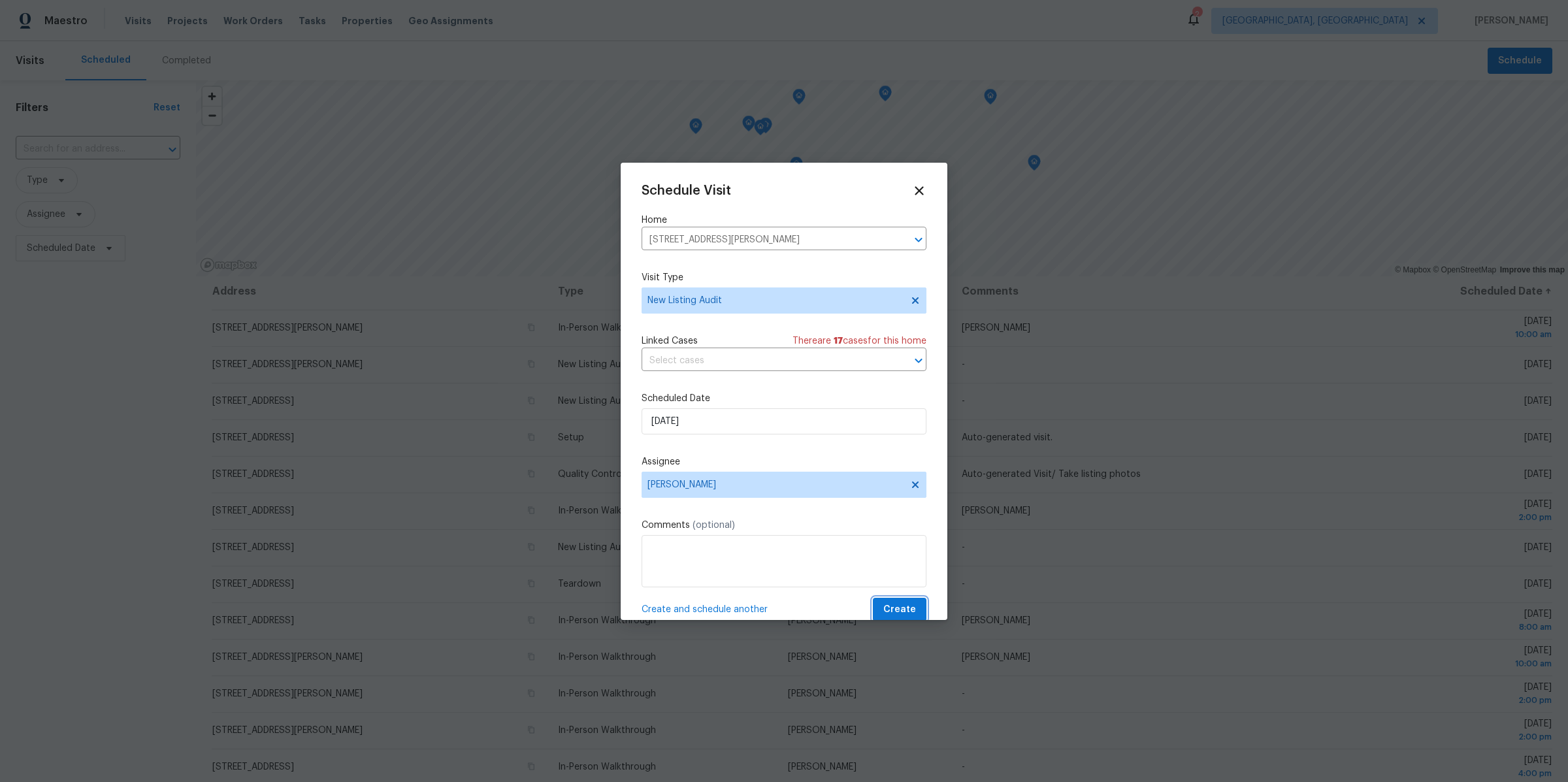
click at [903, 609] on span "Create" at bounding box center [900, 611] width 33 height 17
